Goal: Information Seeking & Learning: Learn about a topic

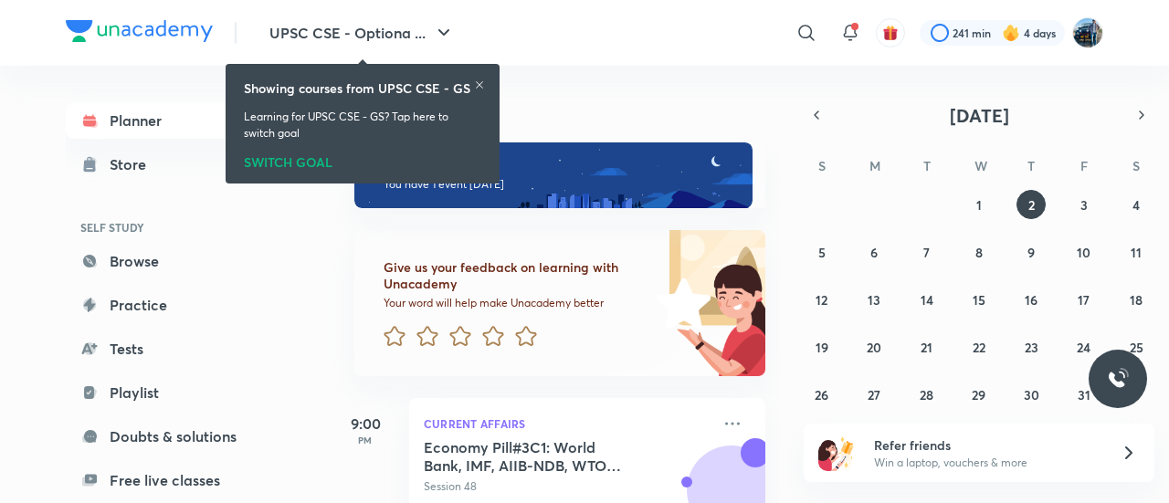
click at [477, 80] on icon at bounding box center [479, 84] width 11 height 11
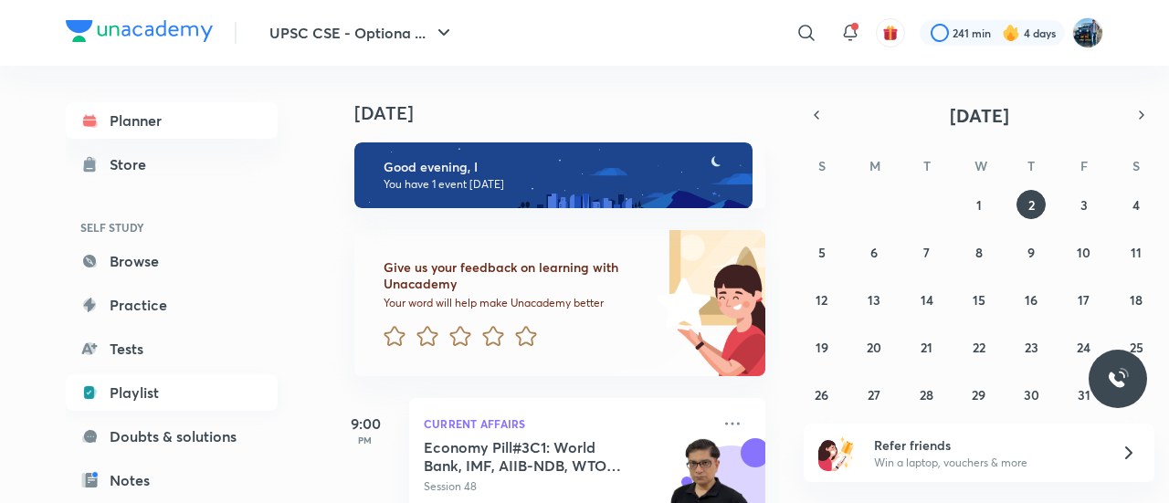
click at [170, 392] on link "Playlist" at bounding box center [172, 392] width 212 height 37
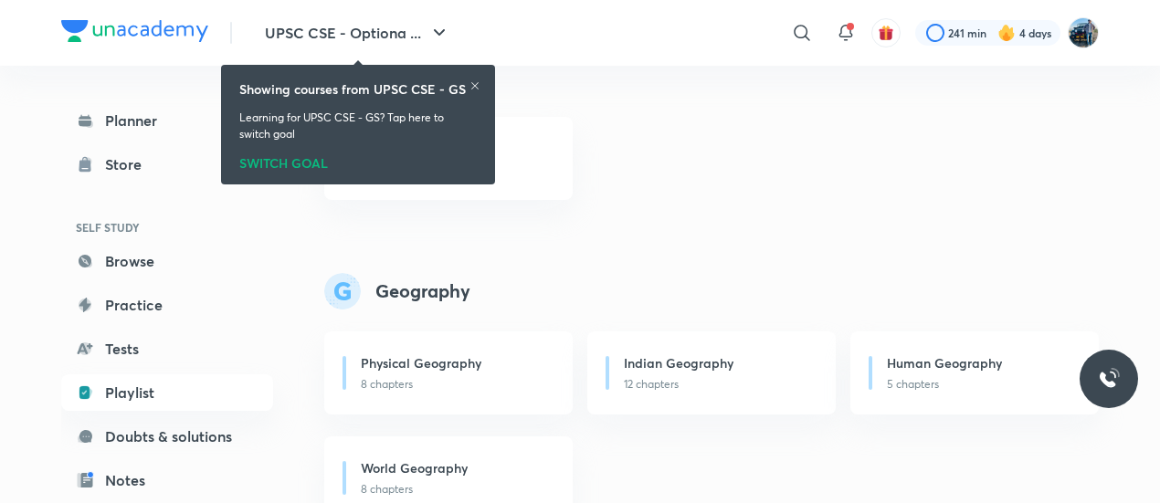
scroll to position [1321, 0]
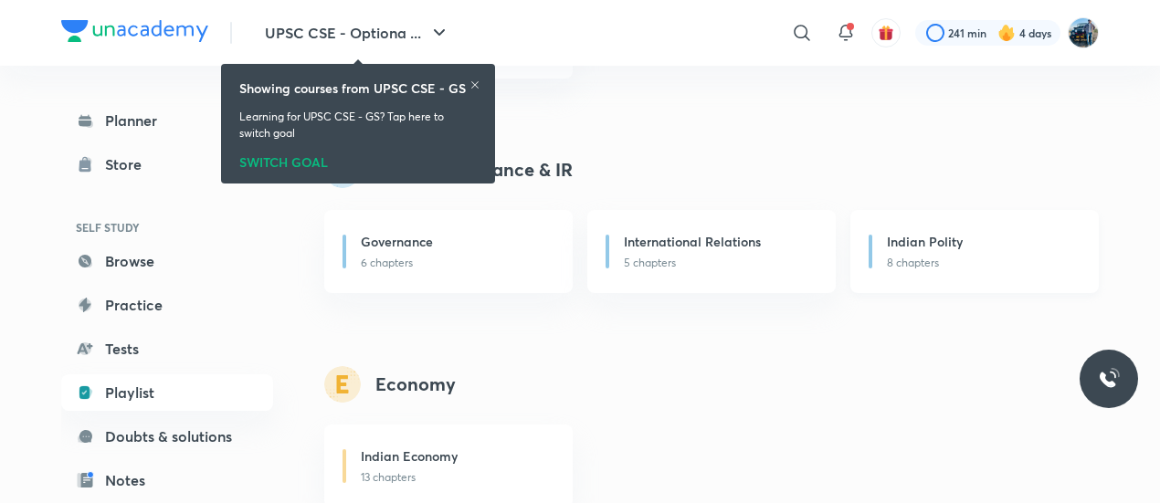
click at [933, 253] on div "Indian Polity" at bounding box center [982, 243] width 190 height 23
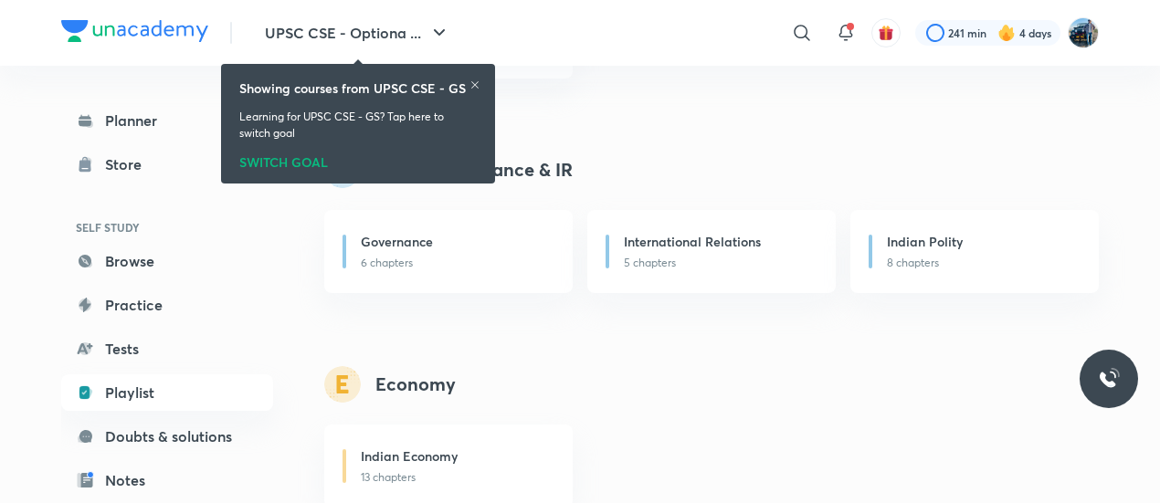
click at [477, 85] on icon at bounding box center [474, 84] width 11 height 11
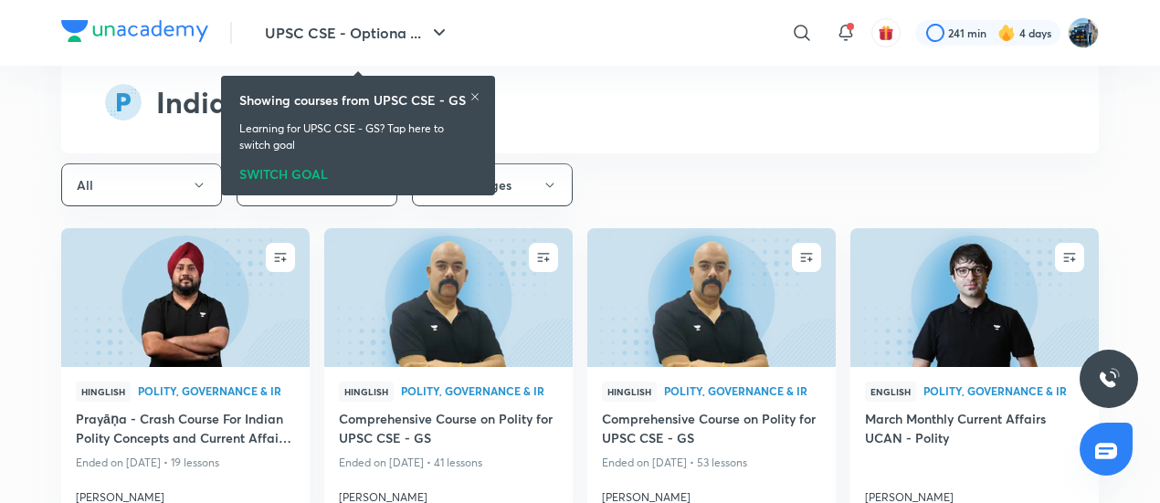
scroll to position [7944, 0]
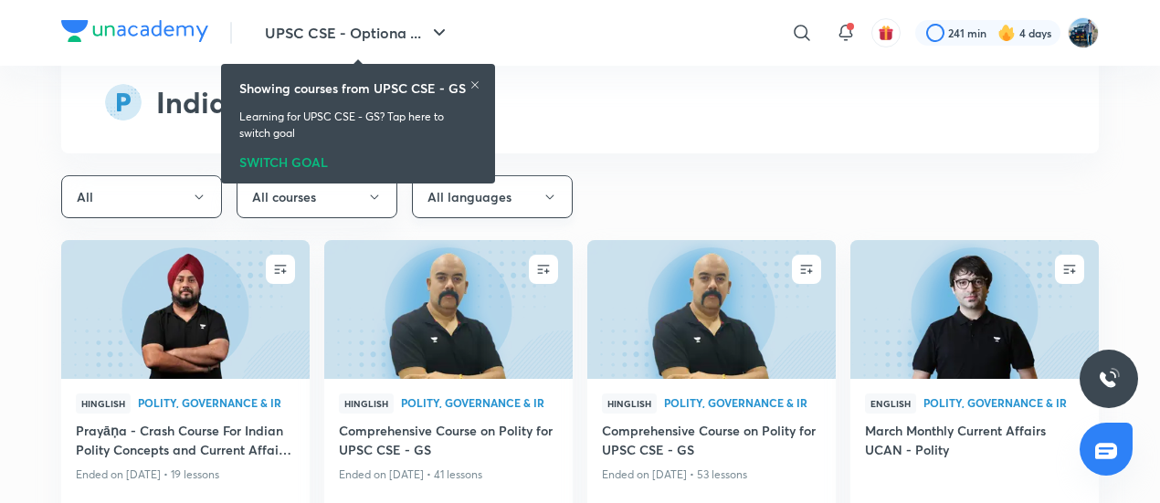
click at [546, 193] on icon "button" at bounding box center [549, 197] width 15 height 15
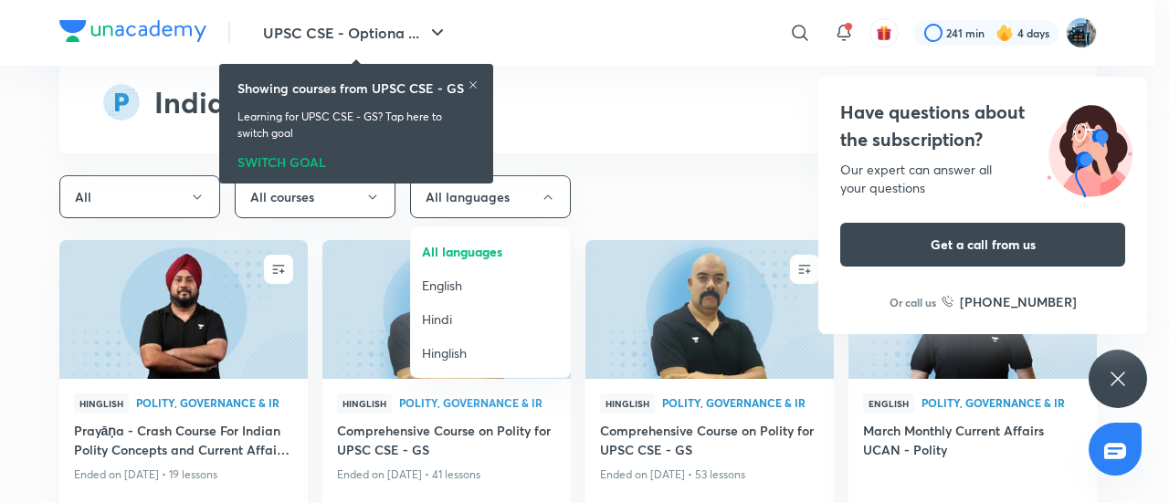
click at [460, 329] on li "Hindi" at bounding box center [490, 319] width 159 height 34
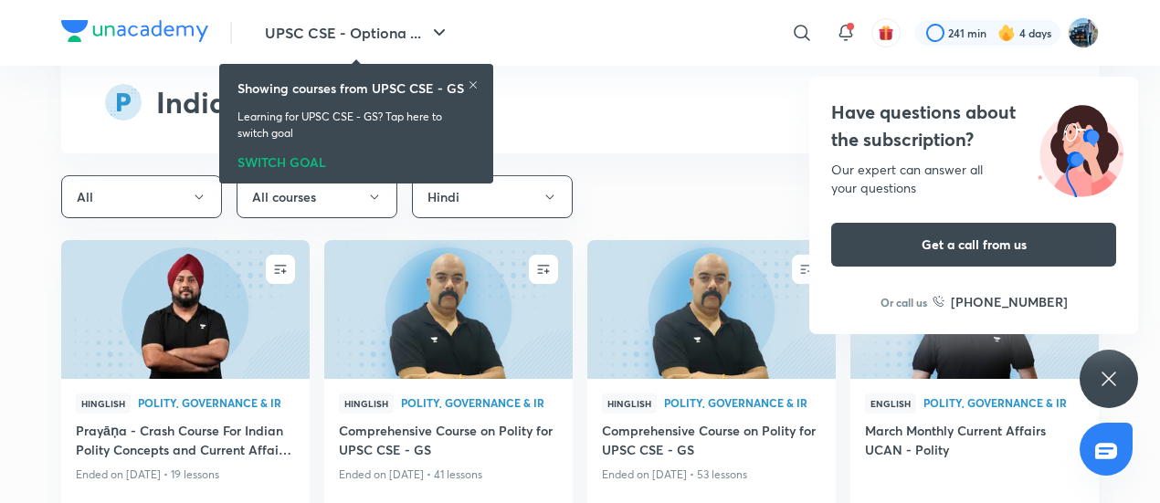
click at [1116, 369] on icon at bounding box center [1109, 379] width 22 height 22
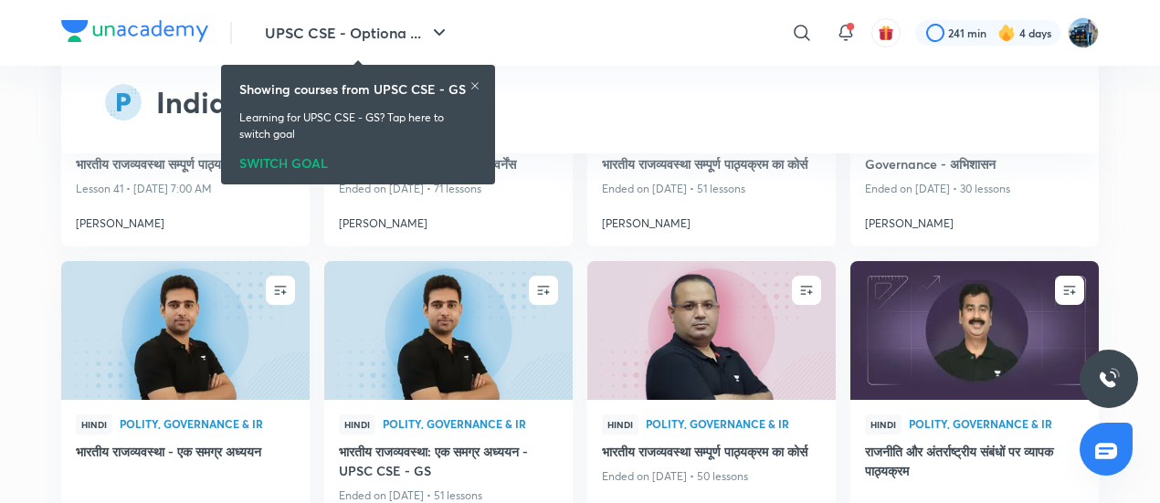
scroll to position [8199, 0]
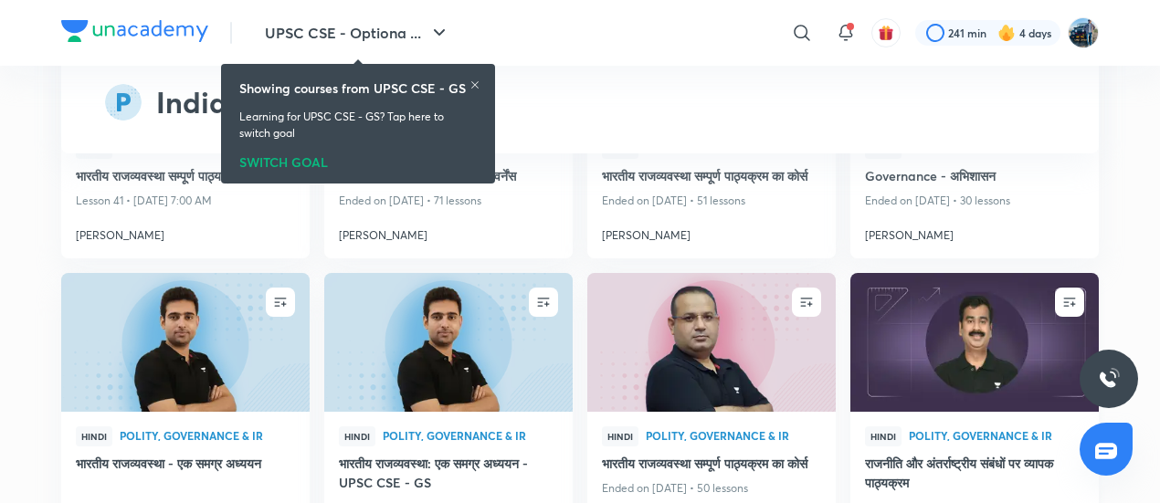
click at [1018, 403] on img at bounding box center [973, 342] width 253 height 142
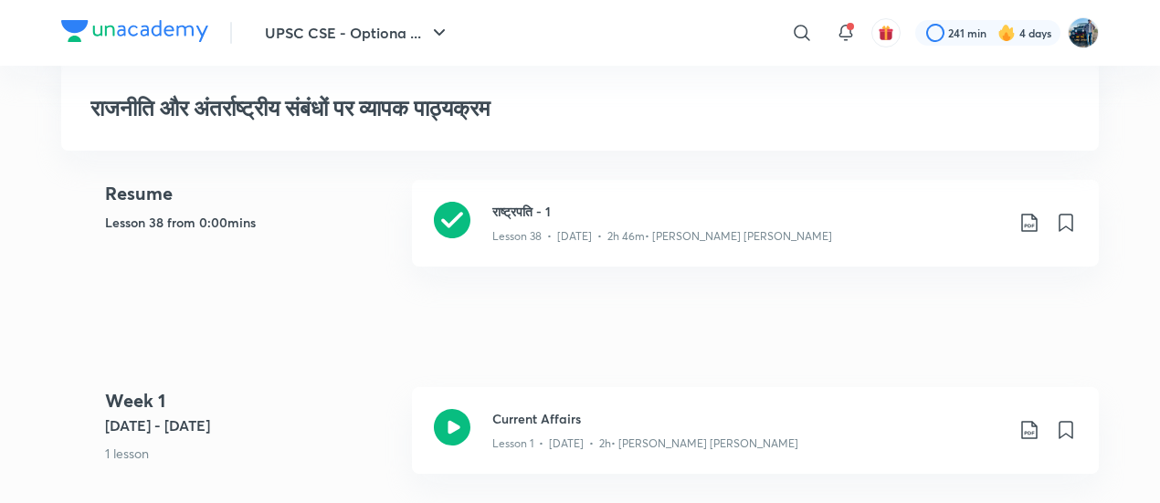
scroll to position [441, 0]
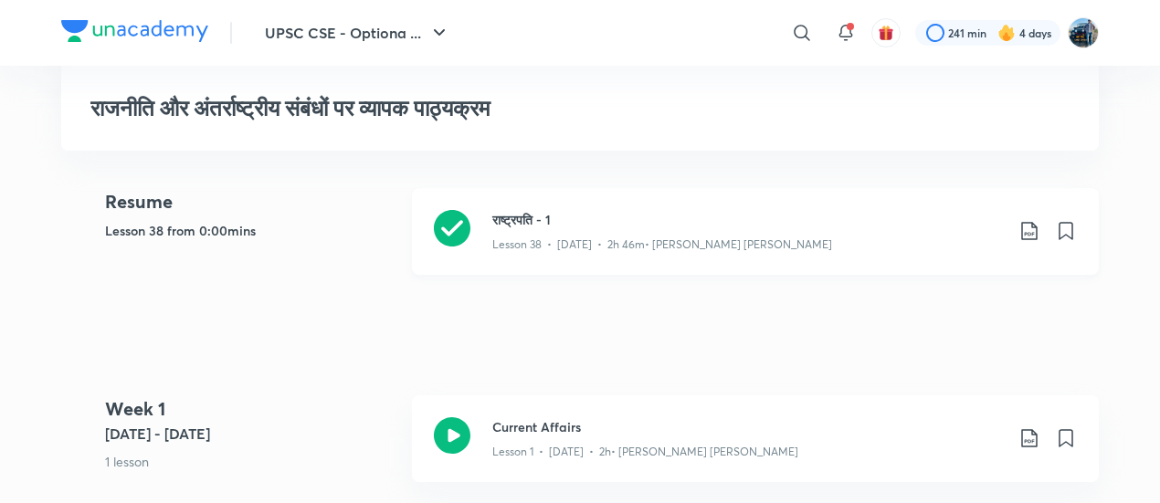
click at [811, 242] on div "Lesson 38 • [DATE] • 2h 46m • [PERSON_NAME] [PERSON_NAME]" at bounding box center [747, 241] width 511 height 24
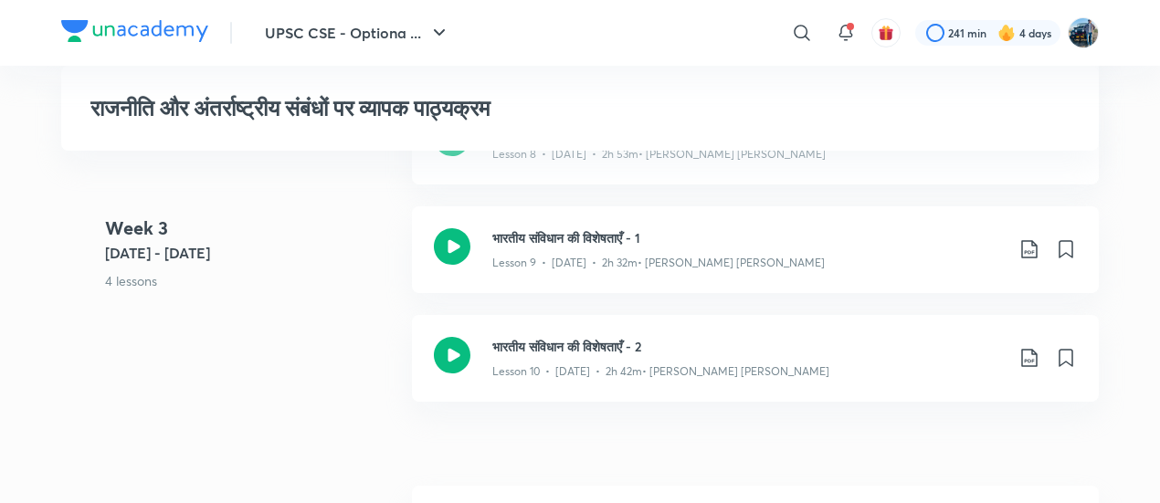
scroll to position [2018, 0]
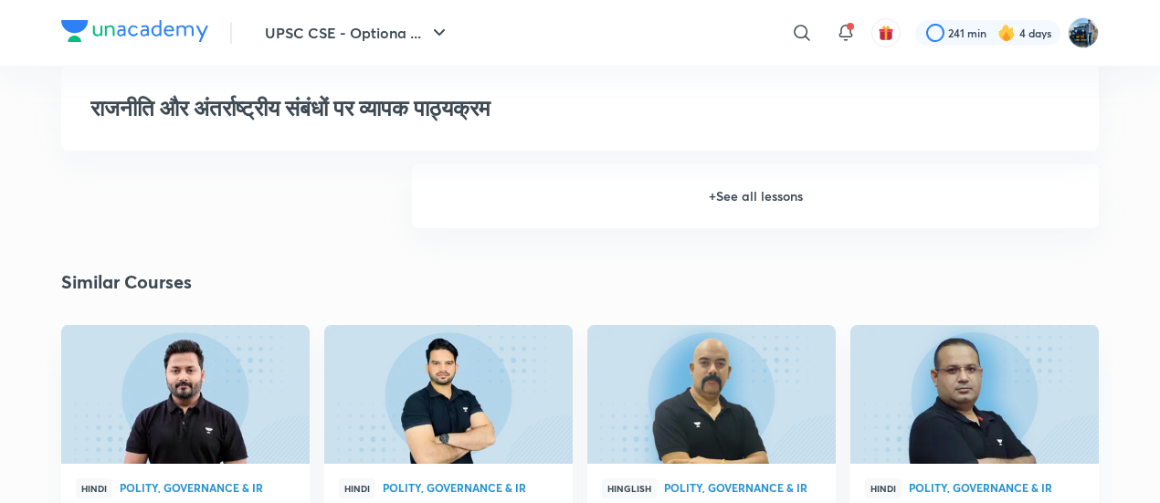
click at [874, 214] on h6 "+ See all lessons" at bounding box center [755, 196] width 687 height 64
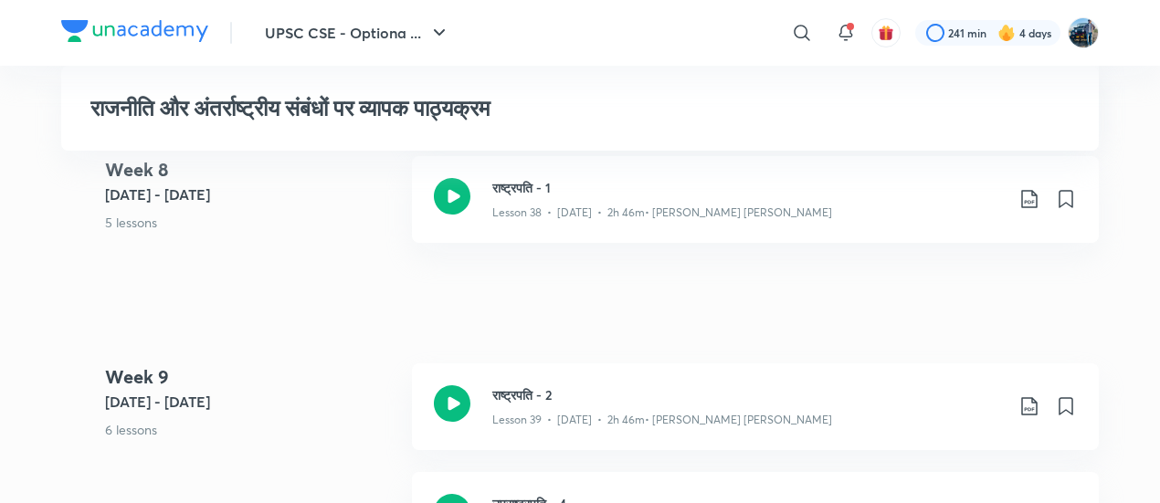
scroll to position [5381, 0]
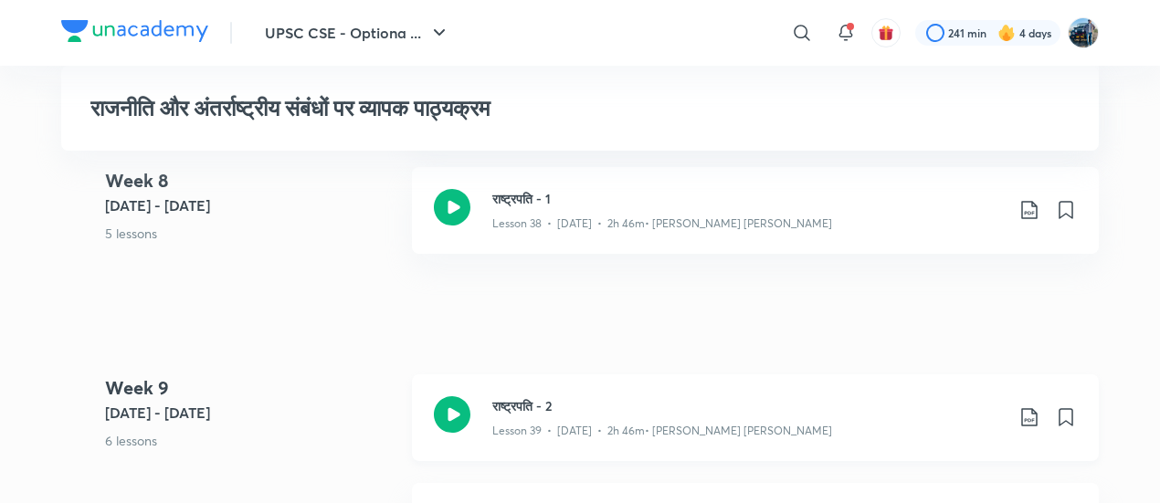
click at [782, 439] on div "Lesson 39 • [DATE] • 2h 46m • [PERSON_NAME] [PERSON_NAME]" at bounding box center [747, 427] width 511 height 24
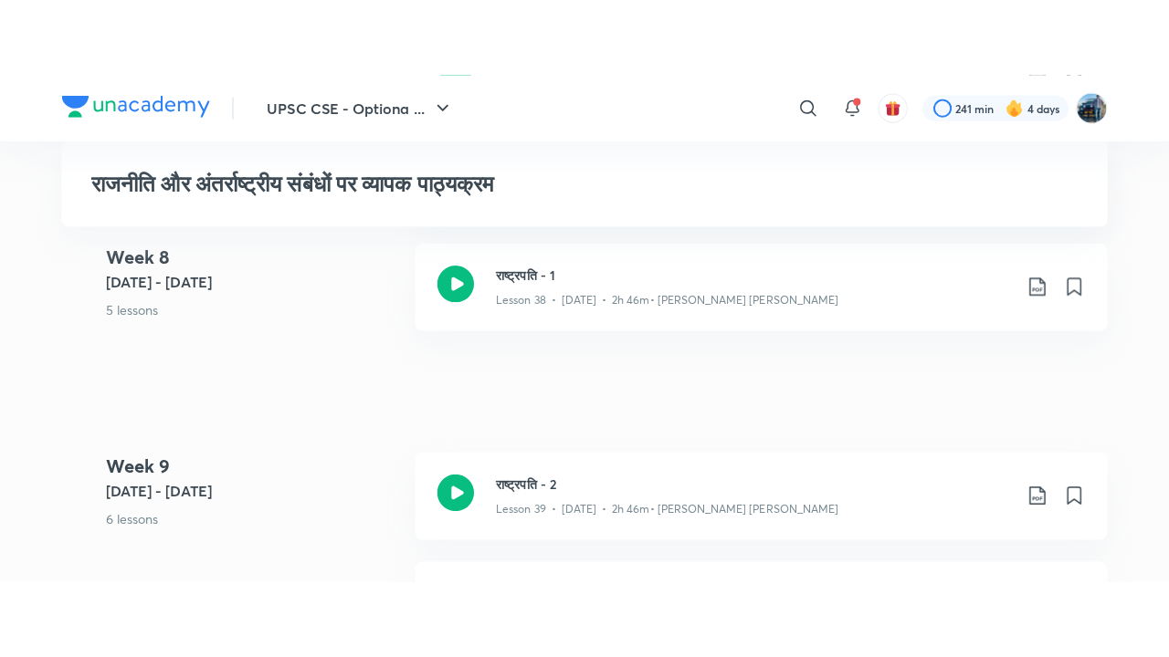
scroll to position [5821, 0]
